Goal: Information Seeking & Learning: Check status

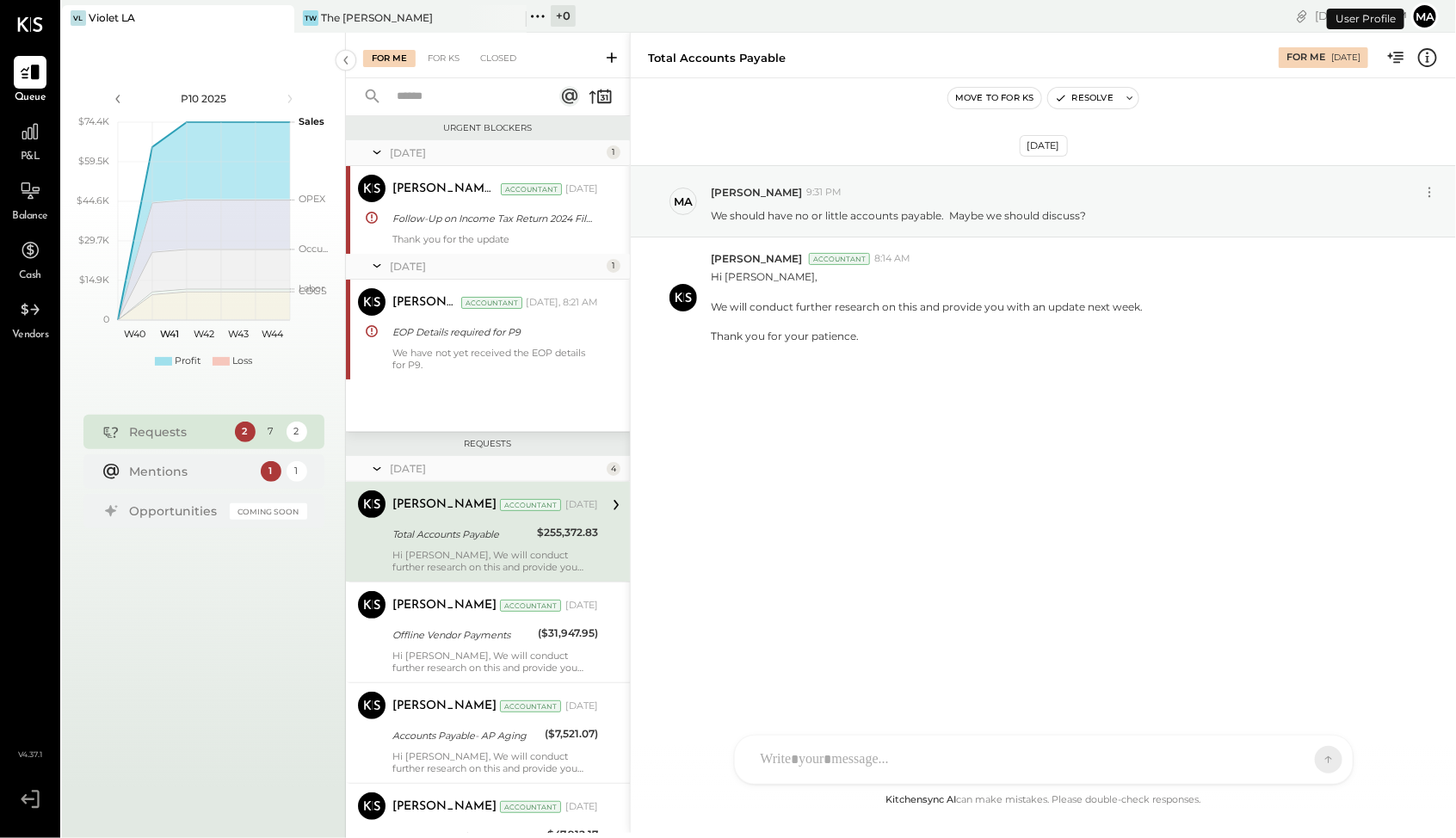
scroll to position [56, 0]
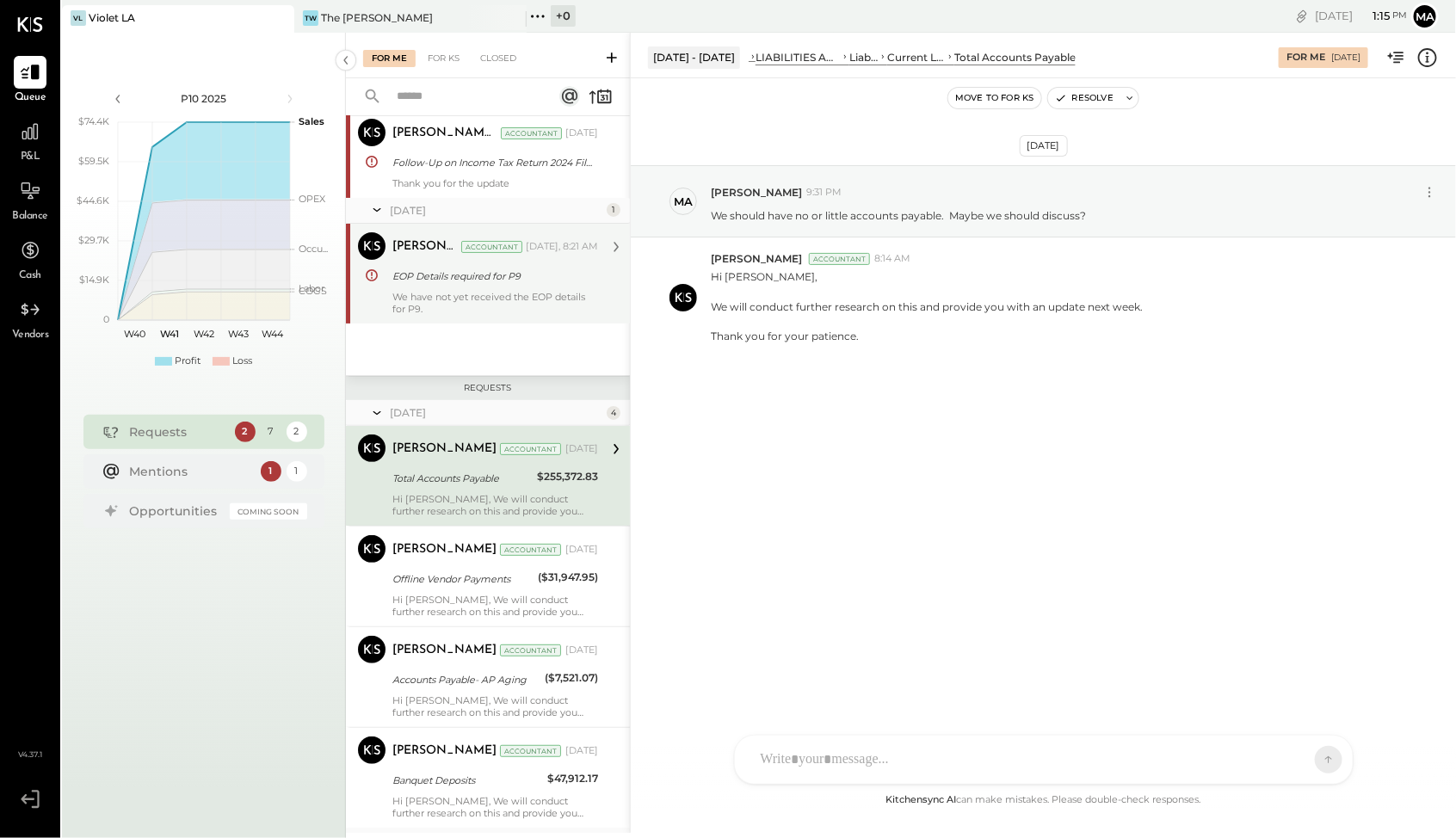
click at [494, 280] on div "EOP Details required for P9" at bounding box center [493, 277] width 201 height 17
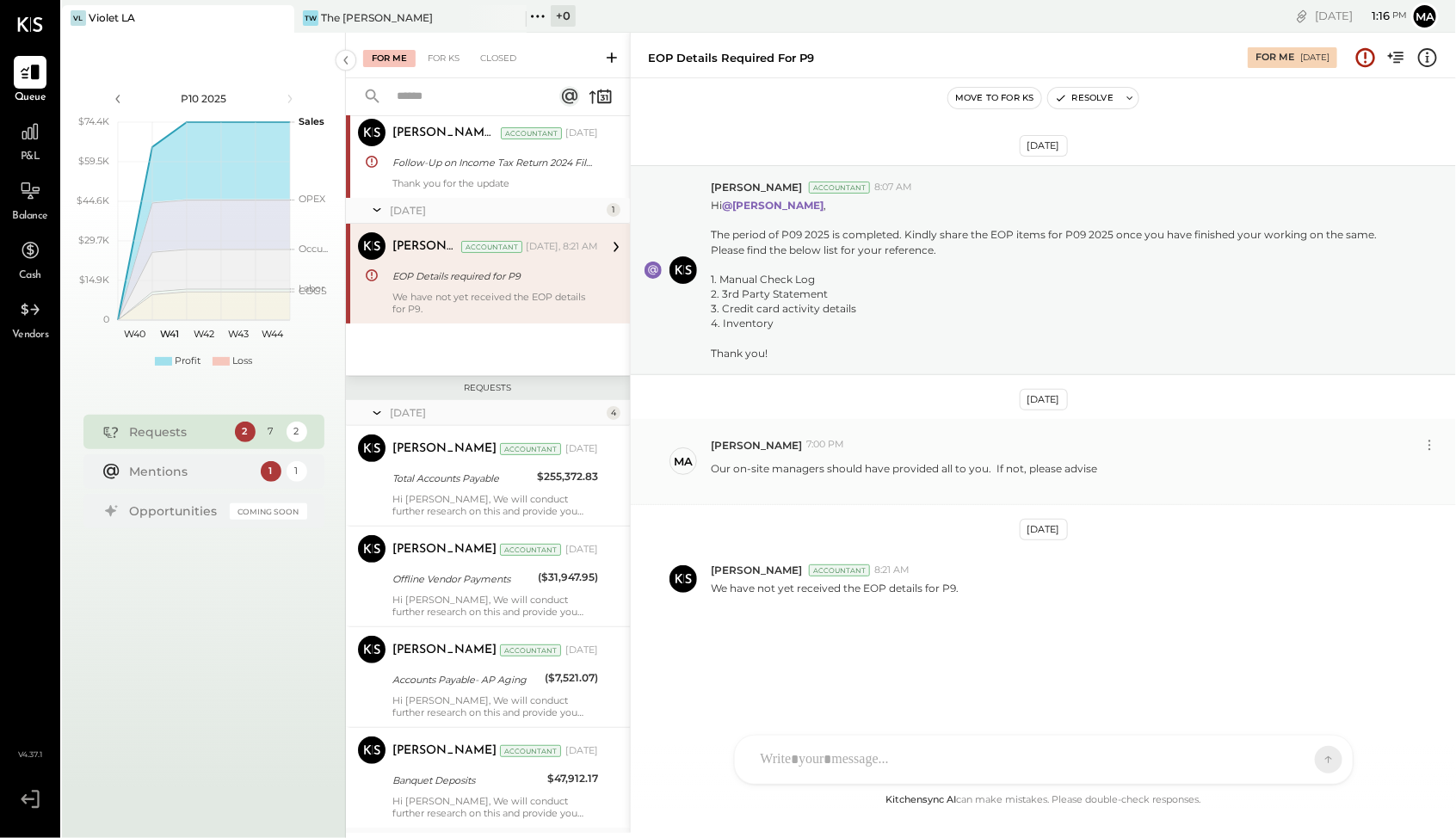
click at [840, 468] on p "Our on-site managers should have provided all to you. If not, please advise" at bounding box center [904, 476] width 387 height 29
click at [465, 25] on div "TW The [PERSON_NAME]" at bounding box center [397, 18] width 207 height 15
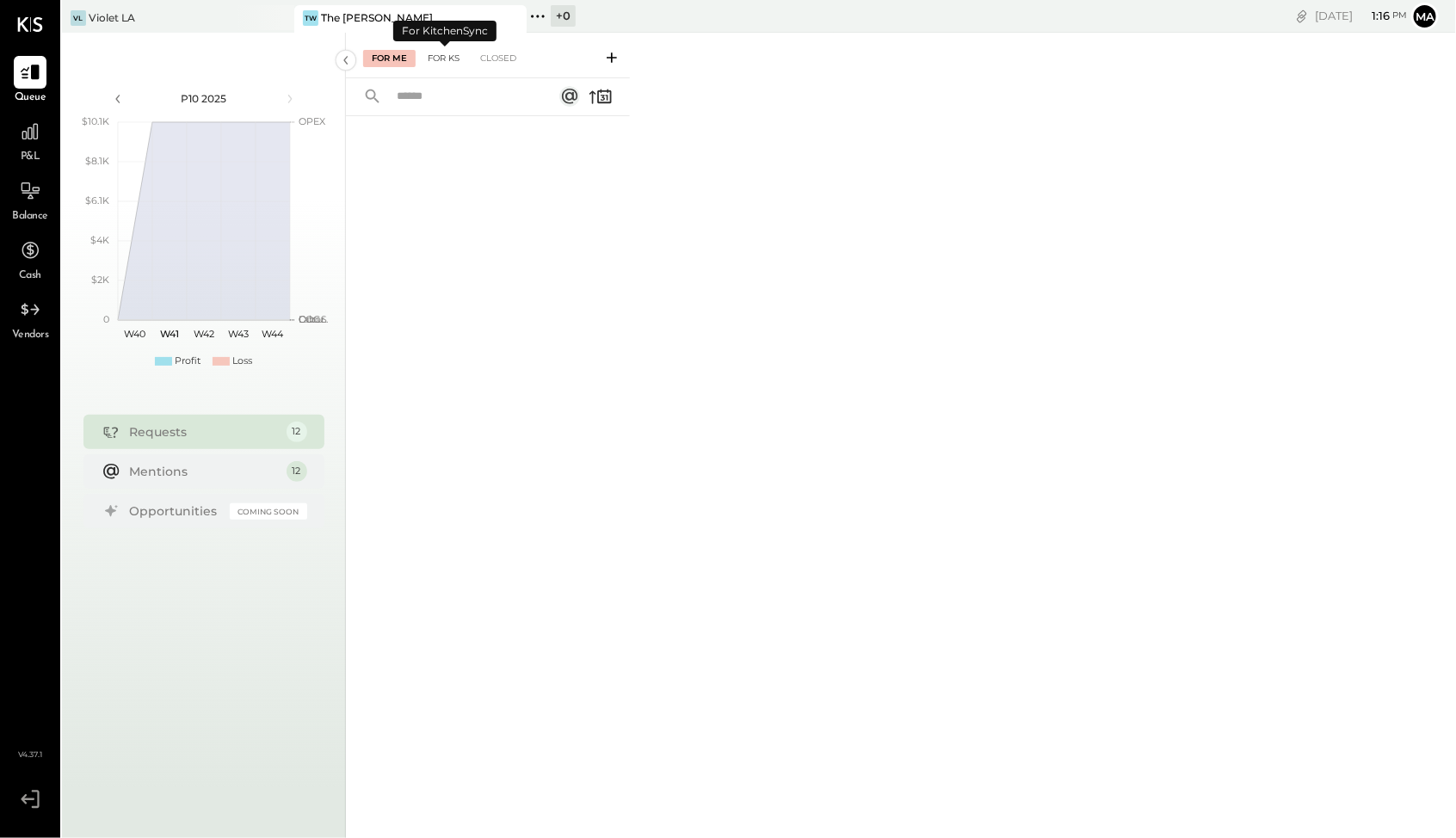
click at [459, 52] on div "For KS" at bounding box center [443, 59] width 49 height 17
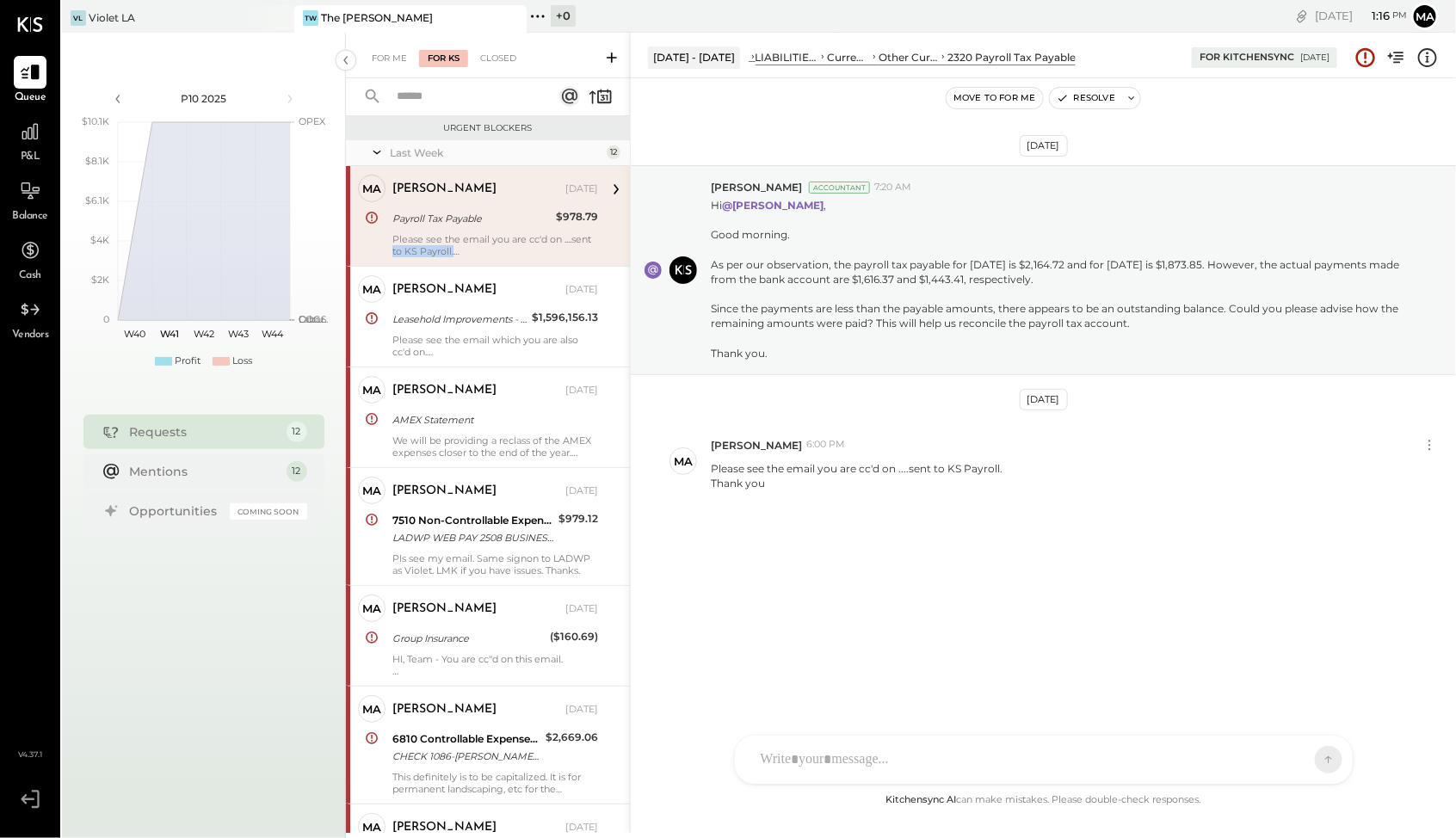
drag, startPoint x: 626, startPoint y: 198, endPoint x: 627, endPoint y: 238, distance: 40.0
click at [627, 238] on div "[PERSON_NAME] Owner [PERSON_NAME] [DATE] Payroll Tax Payable $978.79 Please see…" at bounding box center [488, 216] width 284 height 100
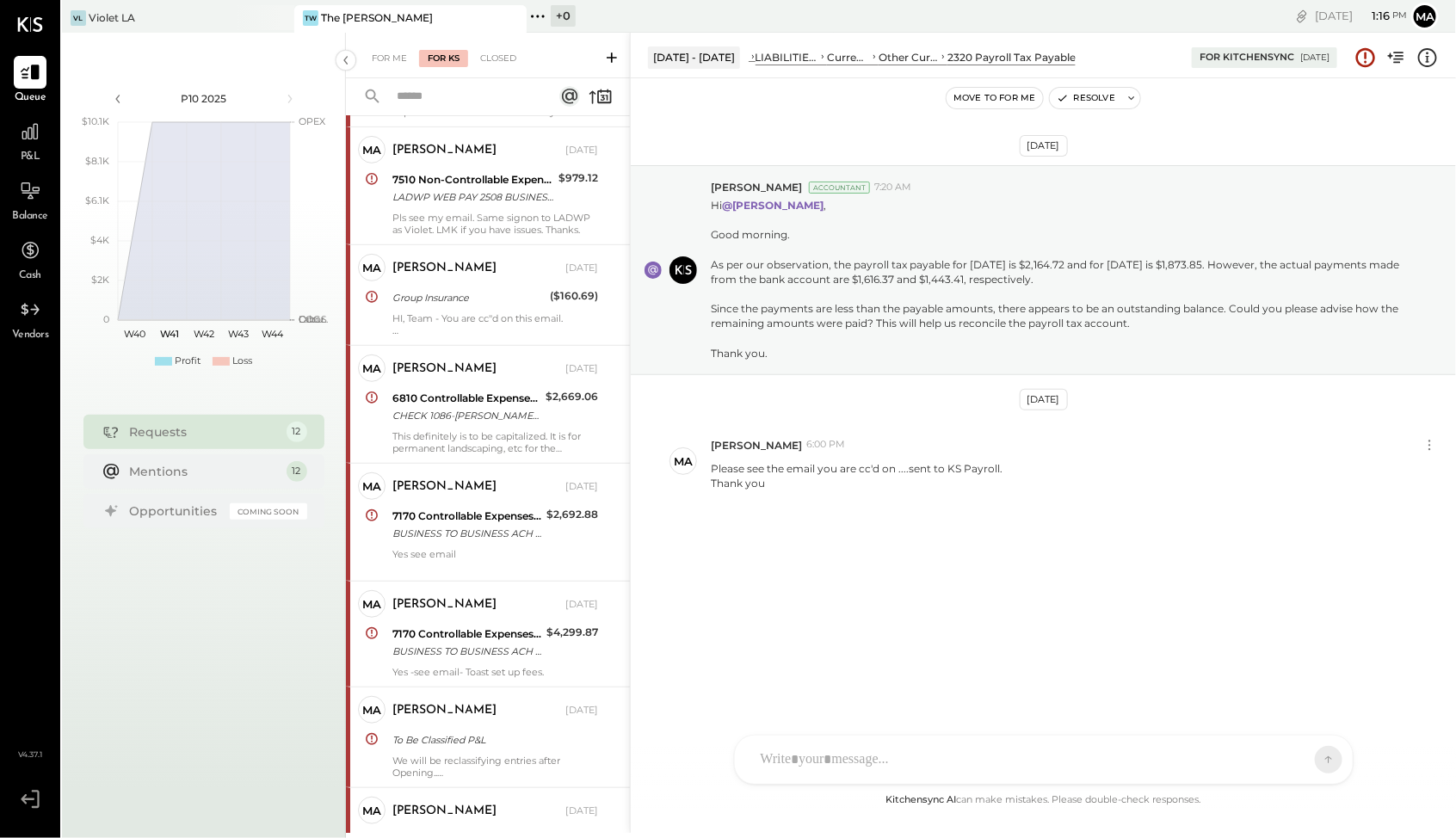
scroll to position [696, 0]
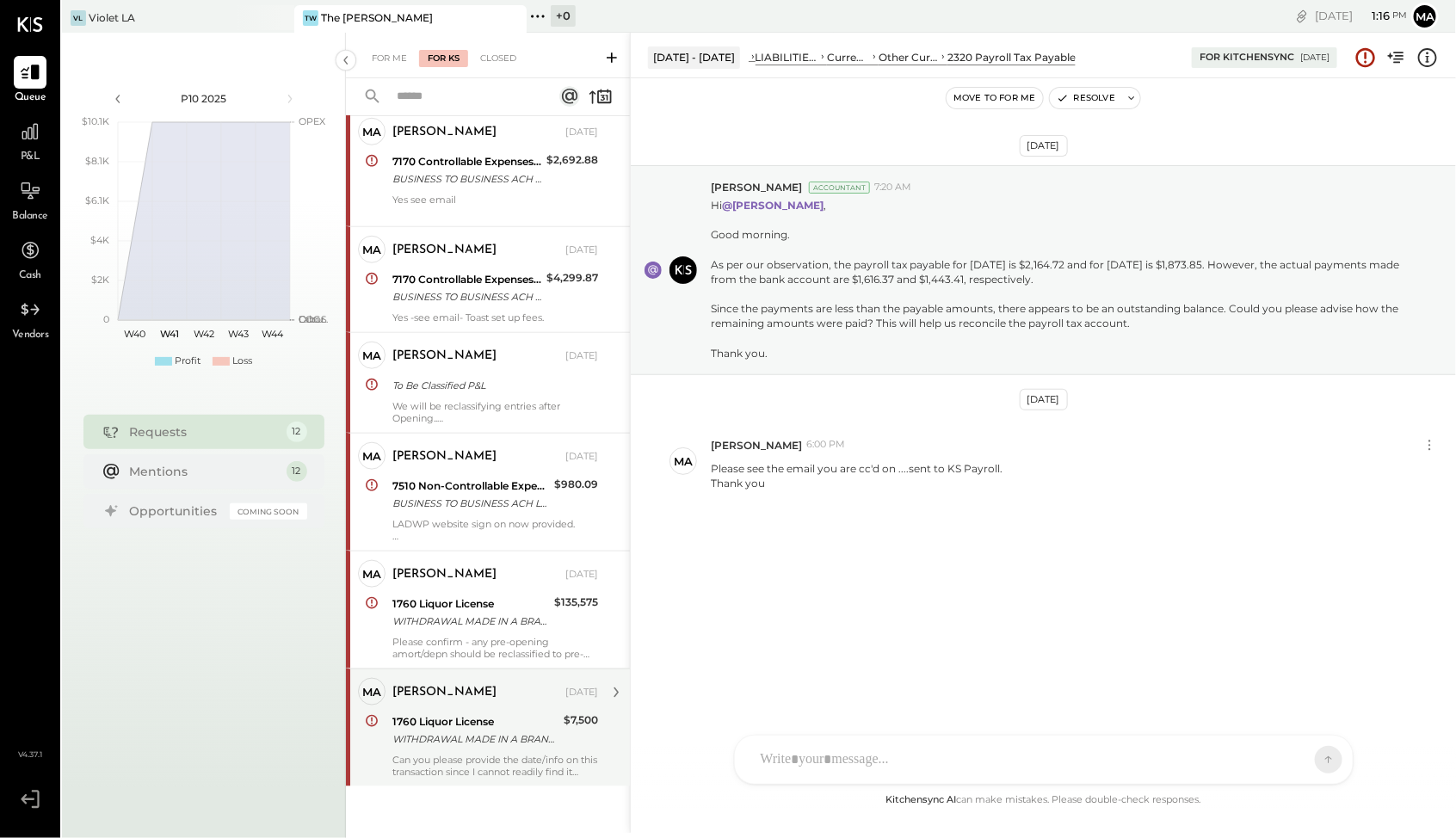
click at [511, 730] on div "WITHDRAWAL MADE IN A BRANCH/STORE" at bounding box center [476, 739] width 166 height 17
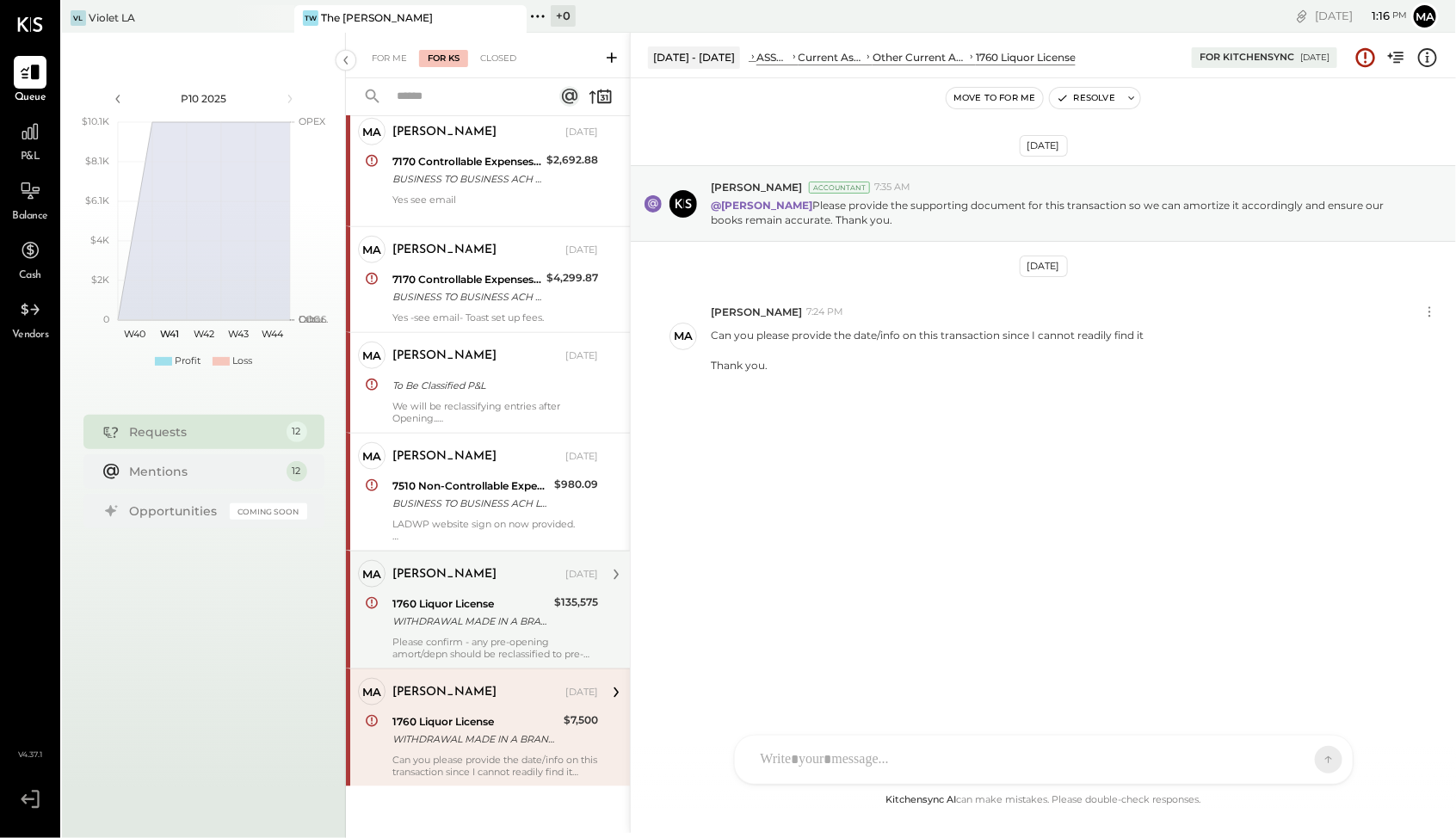
click at [519, 628] on div "[PERSON_NAME] [DATE] 1760 Liquor License WITHDRAWAL MADE IN A BRANCH/STORE $135…" at bounding box center [495, 611] width 206 height 100
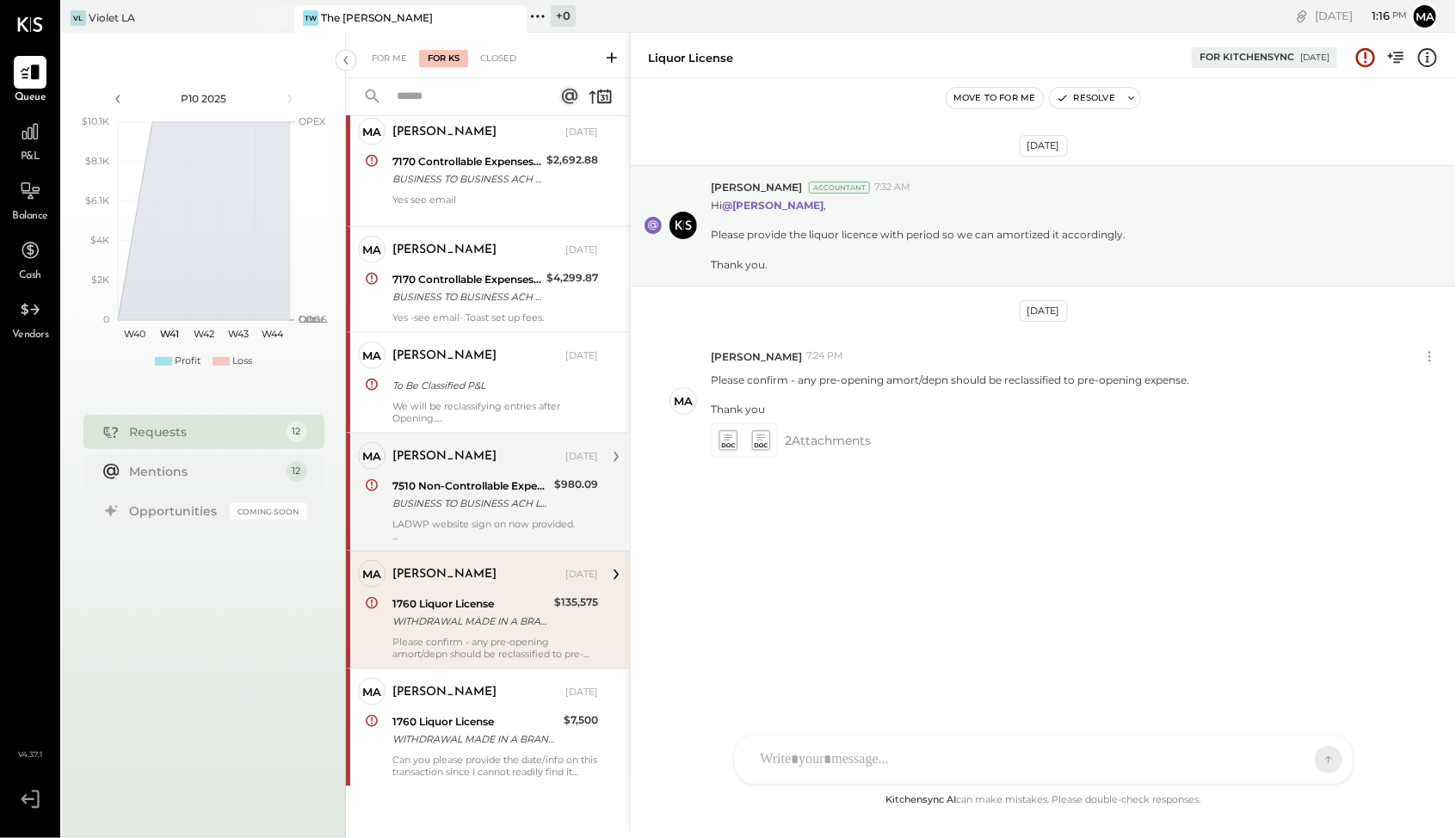
click at [533, 478] on div "7510 Non-Controllable Expenses:Property Expenses:Electricity" at bounding box center [471, 486] width 157 height 17
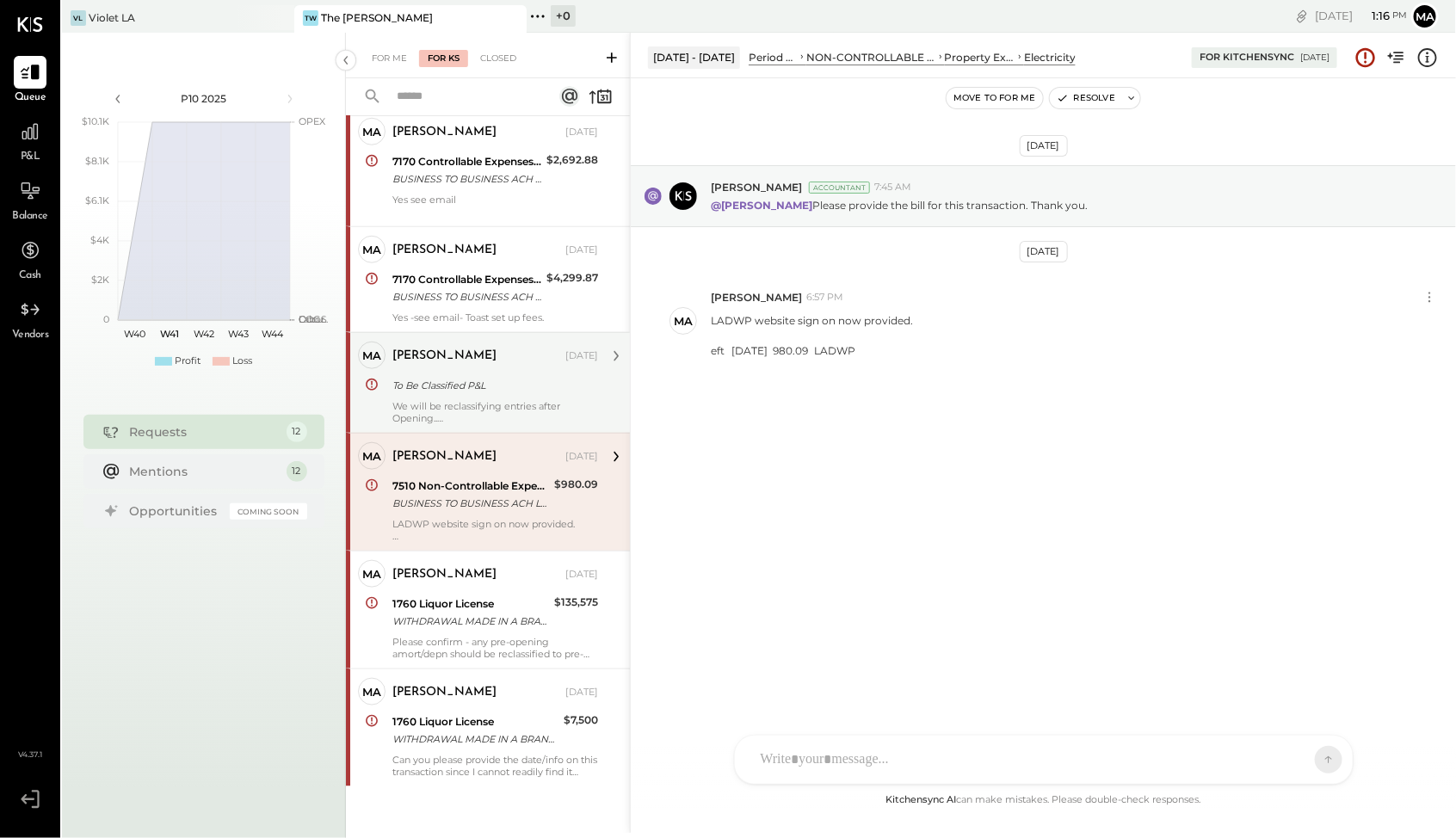
click at [521, 377] on div "To Be Classified P&L" at bounding box center [493, 385] width 201 height 17
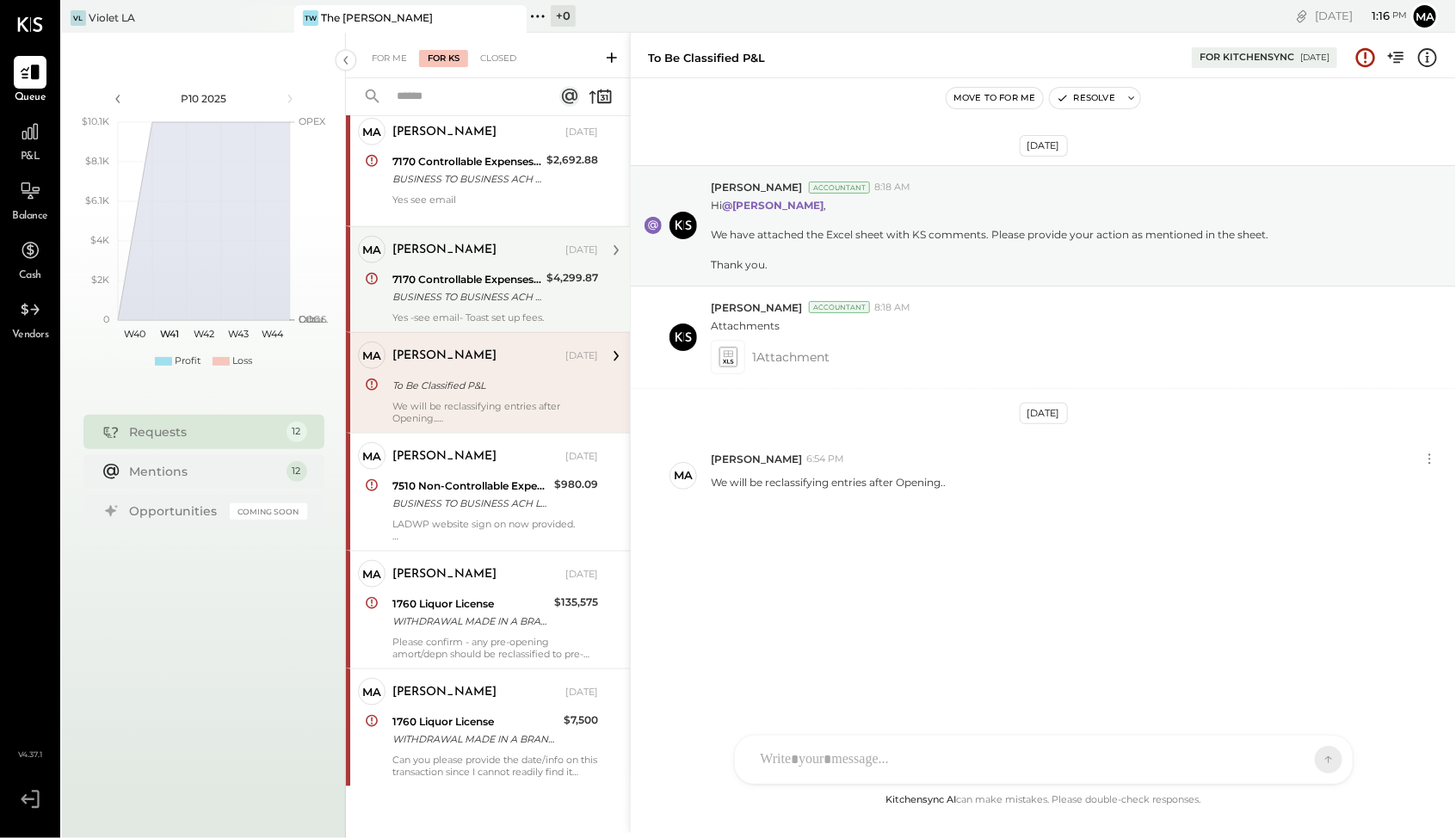
click at [521, 289] on div "BUSINESS TO BUSINESS ACH Toast, Inc Toast, Inc ST-L8F5V2Y0Q6U6 TOAST INC" at bounding box center [467, 297] width 149 height 17
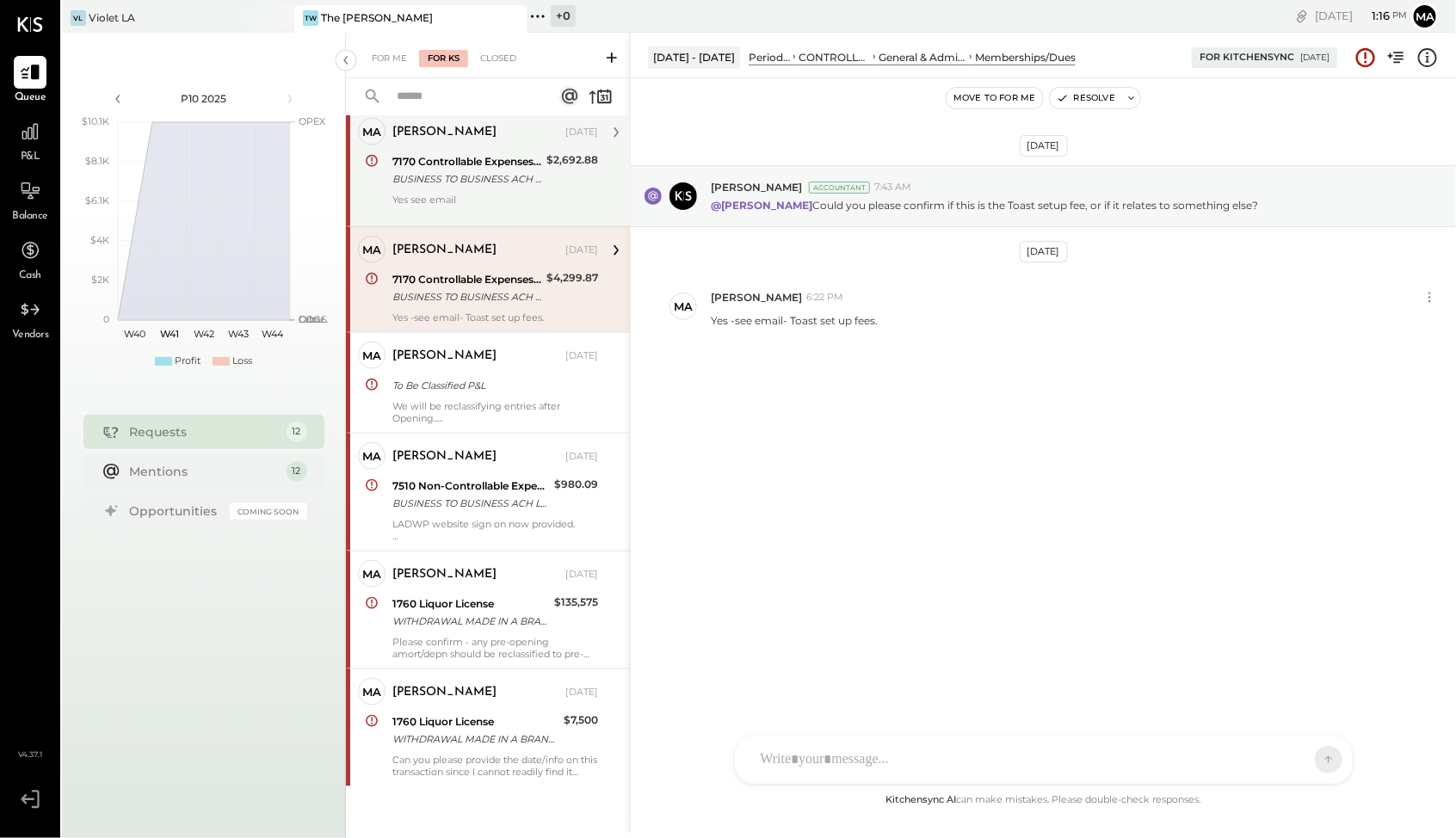
click at [501, 188] on div "[PERSON_NAME] [DATE] 7170 Controllable Expenses:General & Administrative Expens…" at bounding box center [495, 168] width 206 height 100
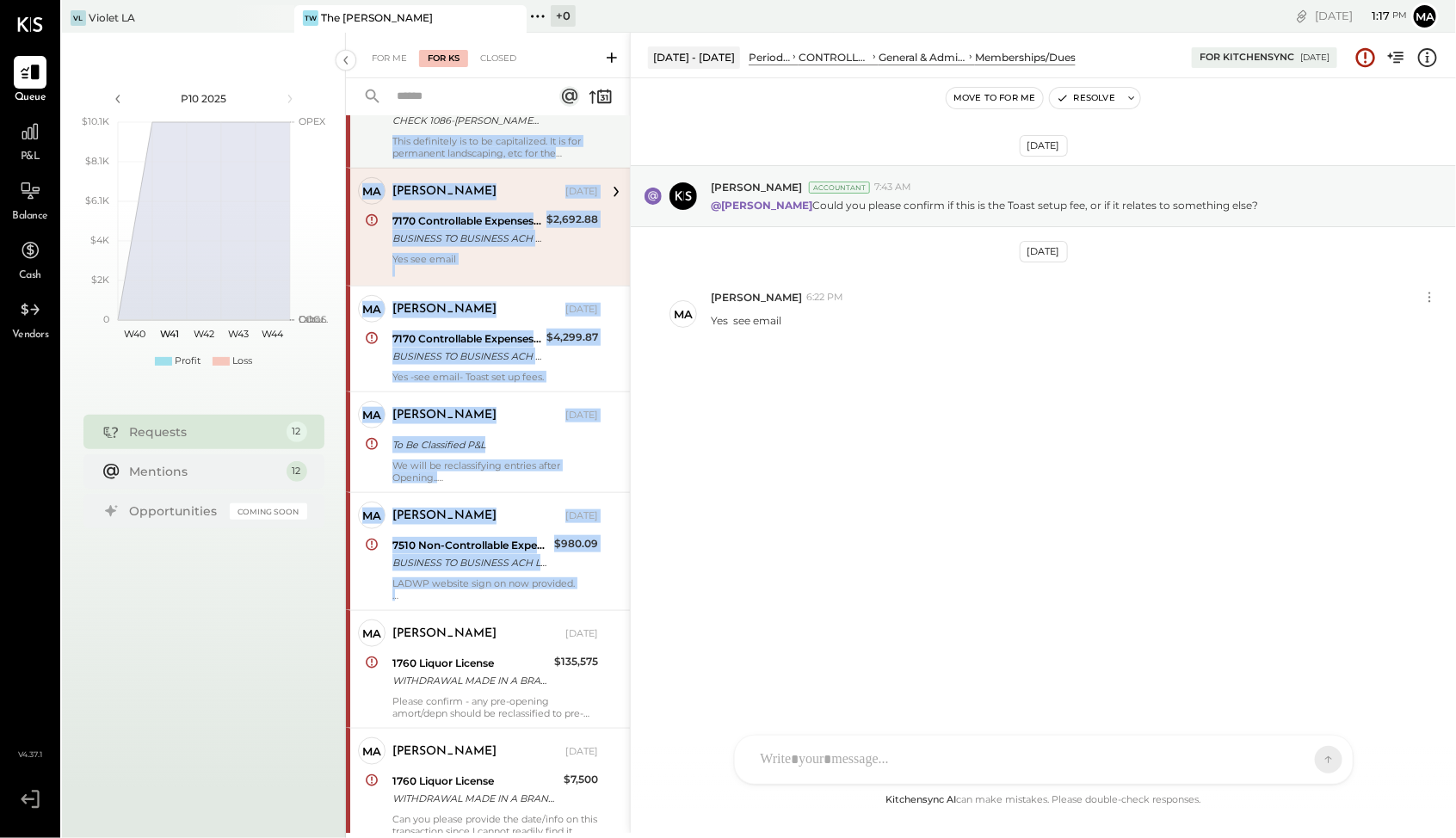
scroll to position [534, 0]
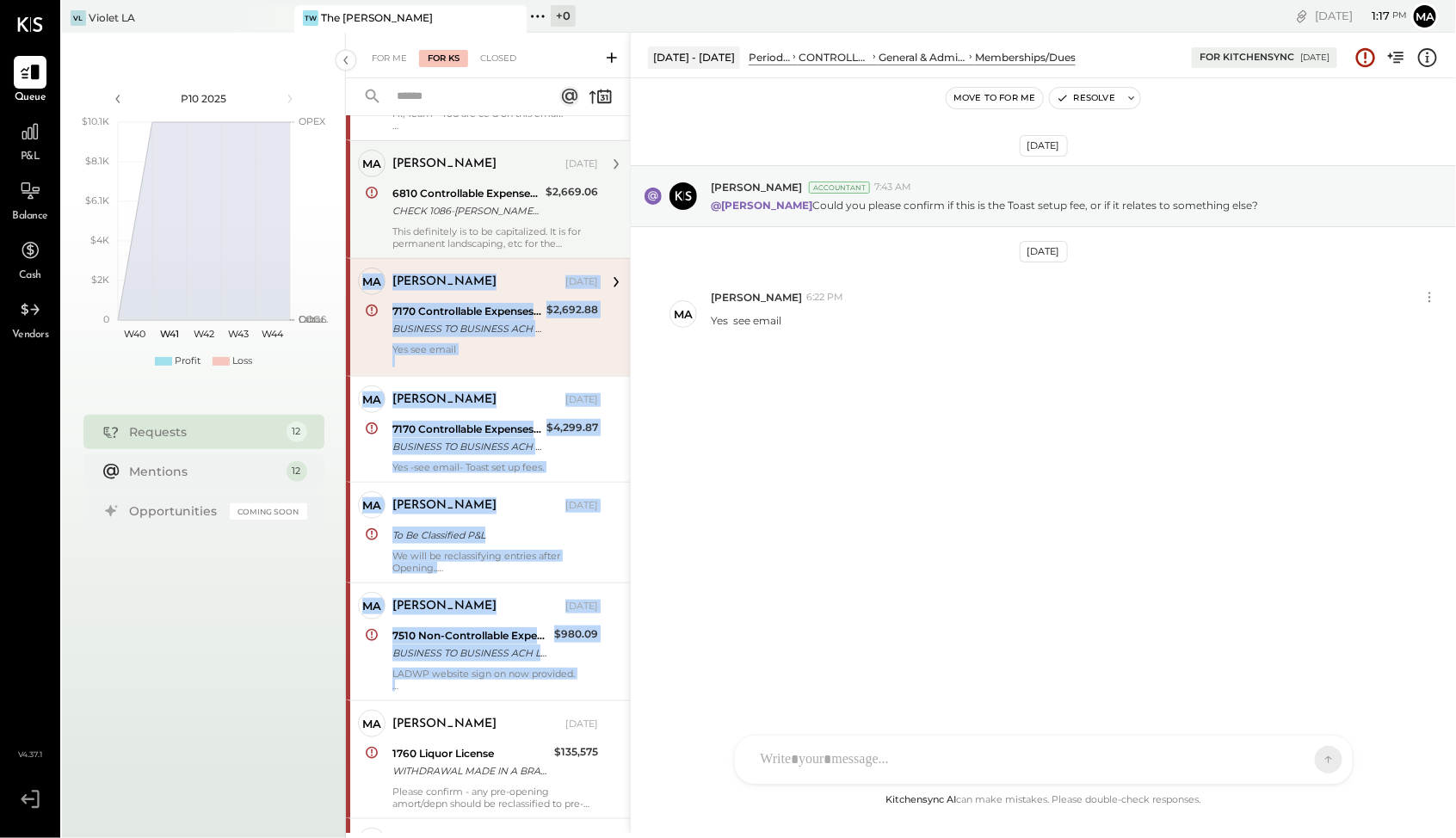
drag, startPoint x: 627, startPoint y: 499, endPoint x: 616, endPoint y: 114, distance: 385.2
click at [616, 114] on div "[PERSON_NAME] Owner [PERSON_NAME] [DATE] Payroll Tax Payable $978.79 Please see…" at bounding box center [488, 278] width 284 height 1316
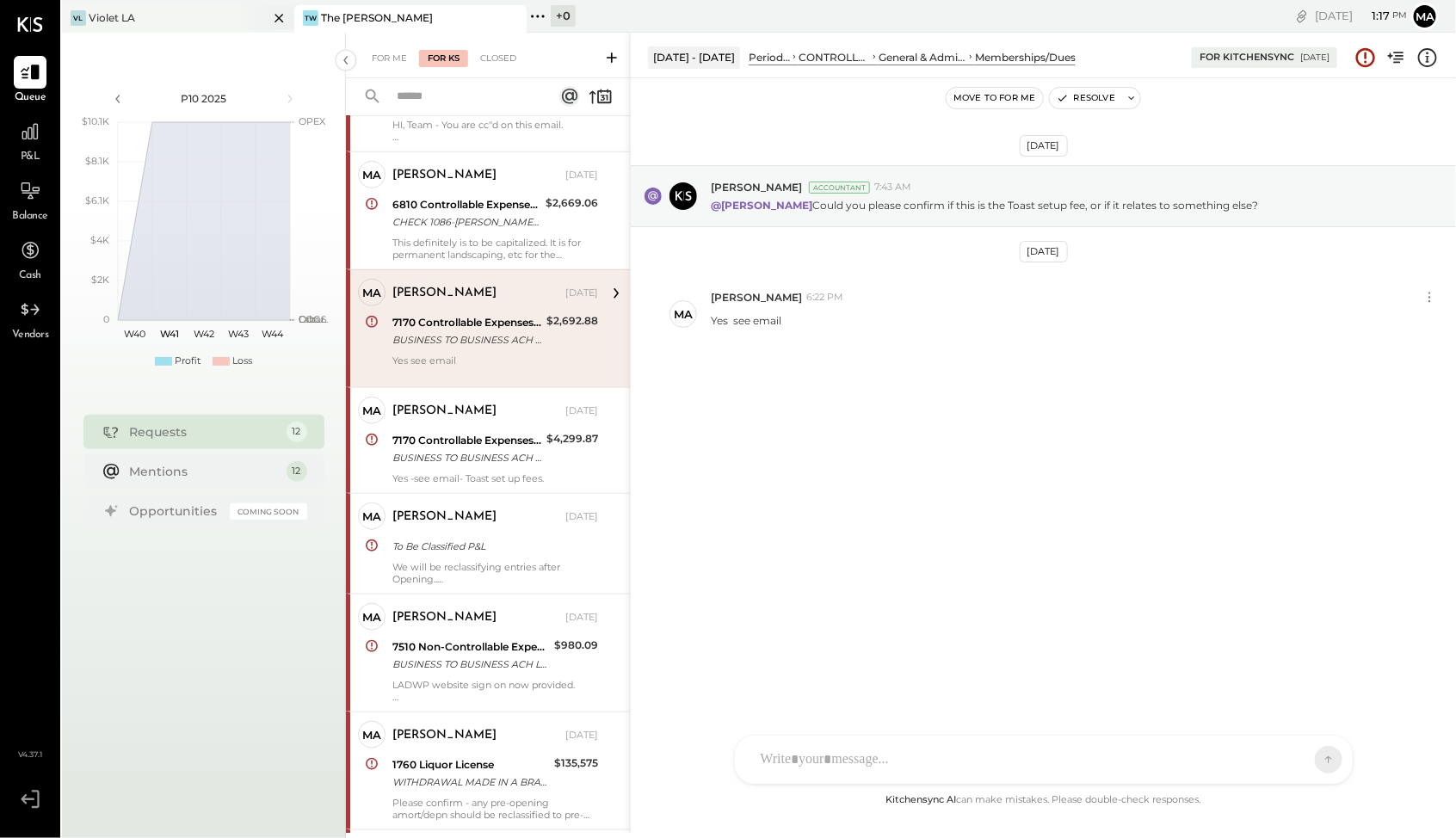
click at [222, 15] on div "VL Violet LA" at bounding box center [165, 18] width 207 height 15
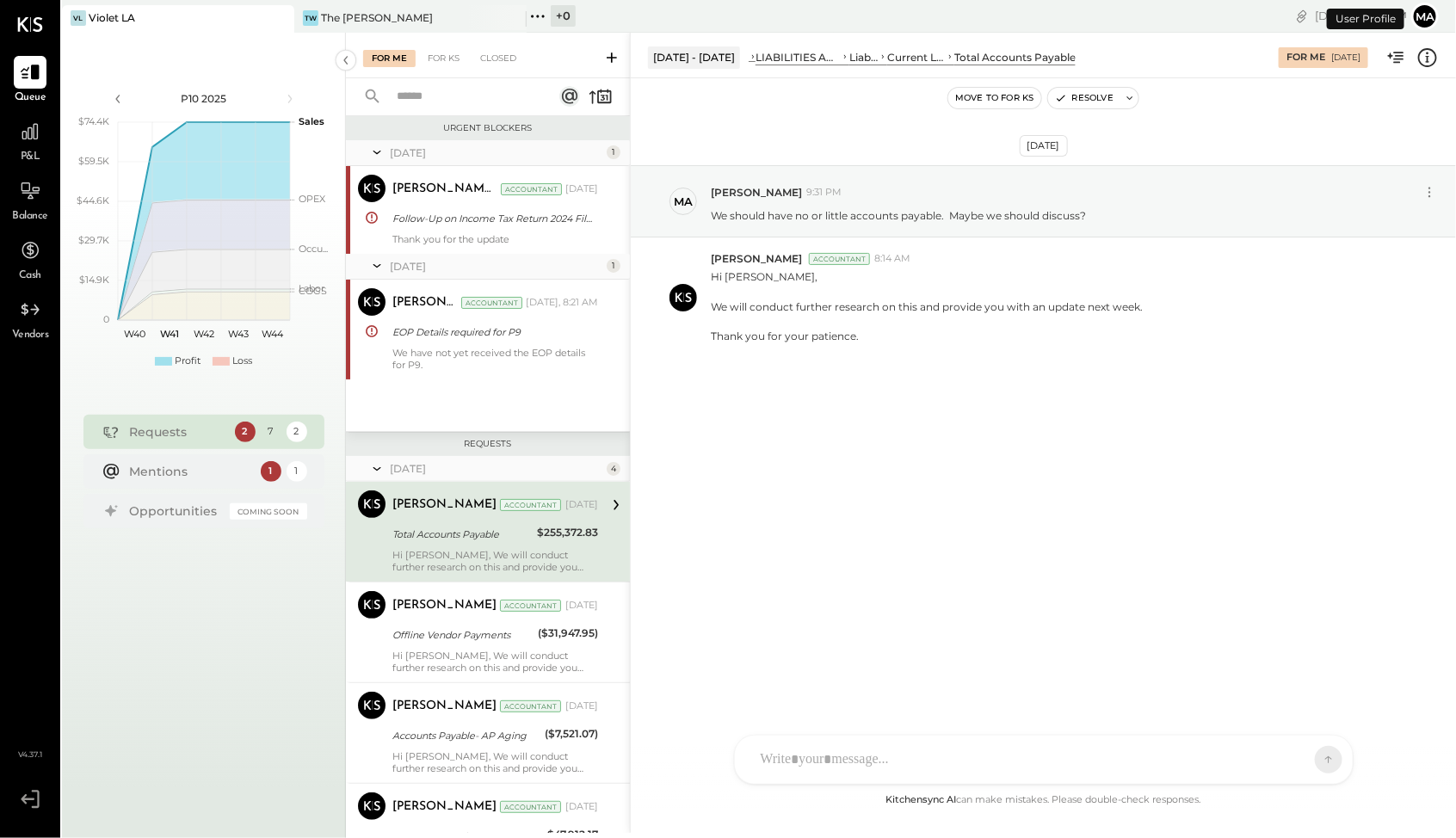
scroll to position [56, 0]
